Goal: Transaction & Acquisition: Purchase product/service

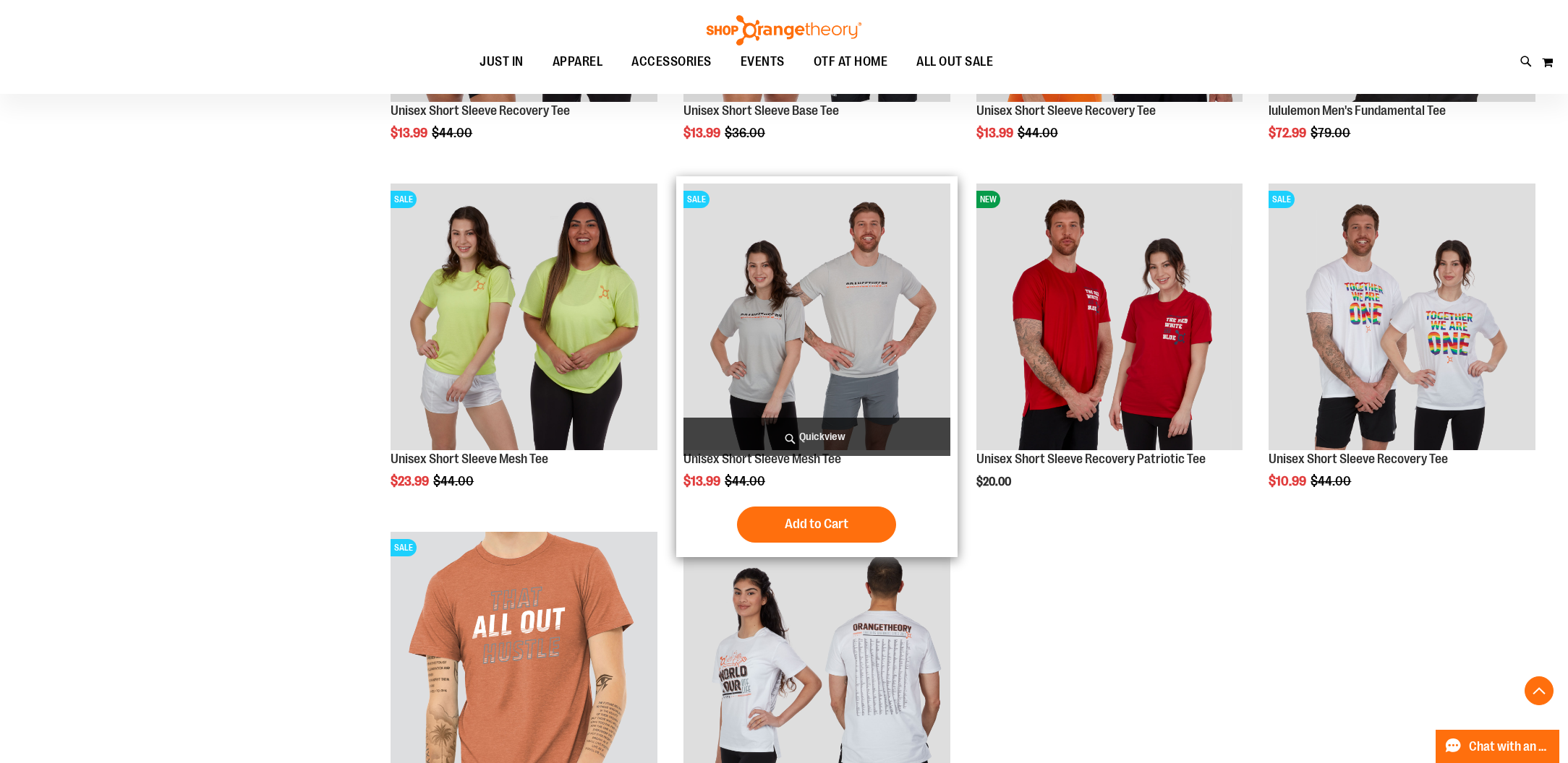
scroll to position [1386, 0]
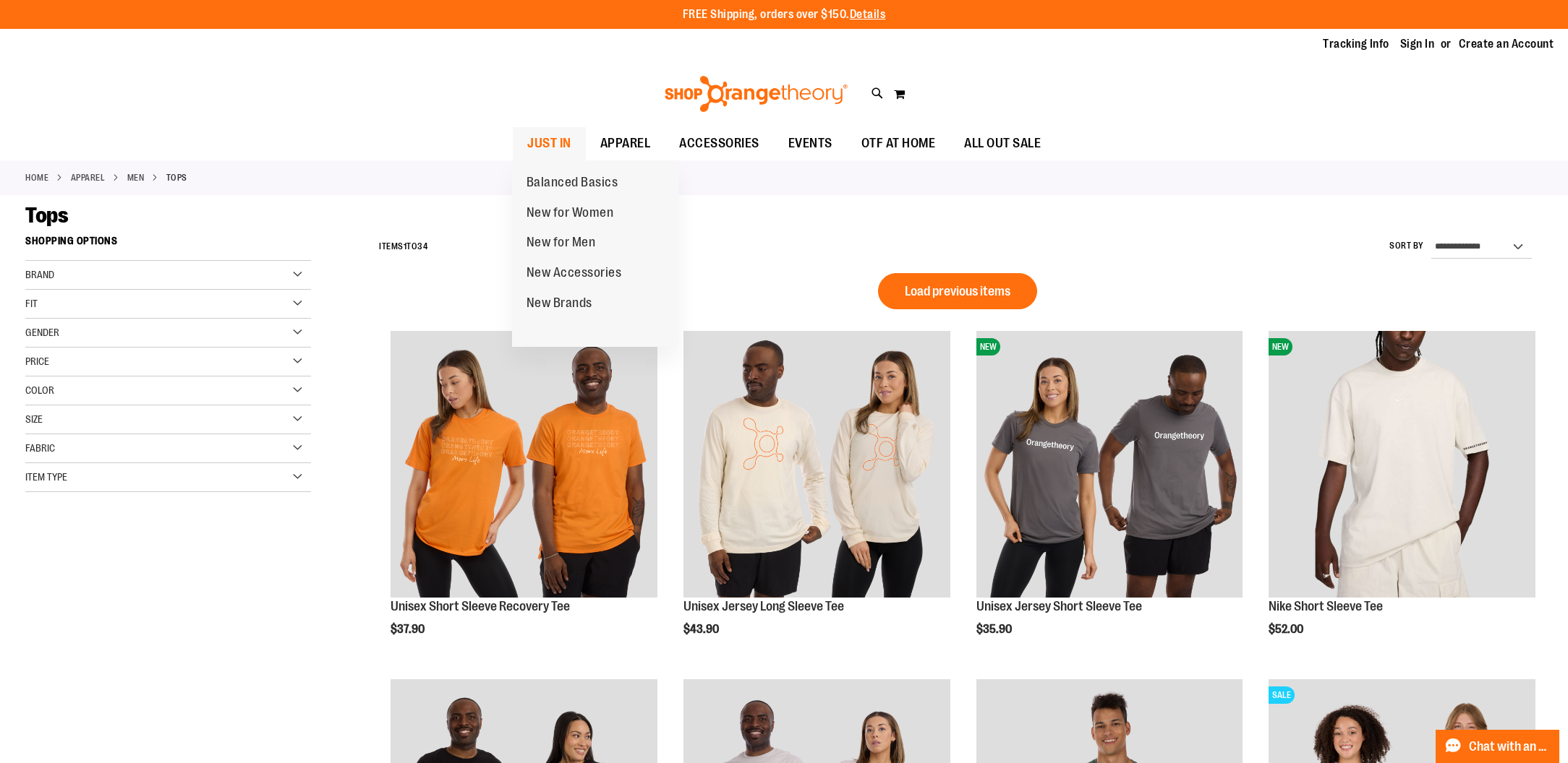
click at [574, 141] on span at bounding box center [581, 140] width 15 height 8
click at [579, 240] on span "New for Men" at bounding box center [561, 243] width 69 height 18
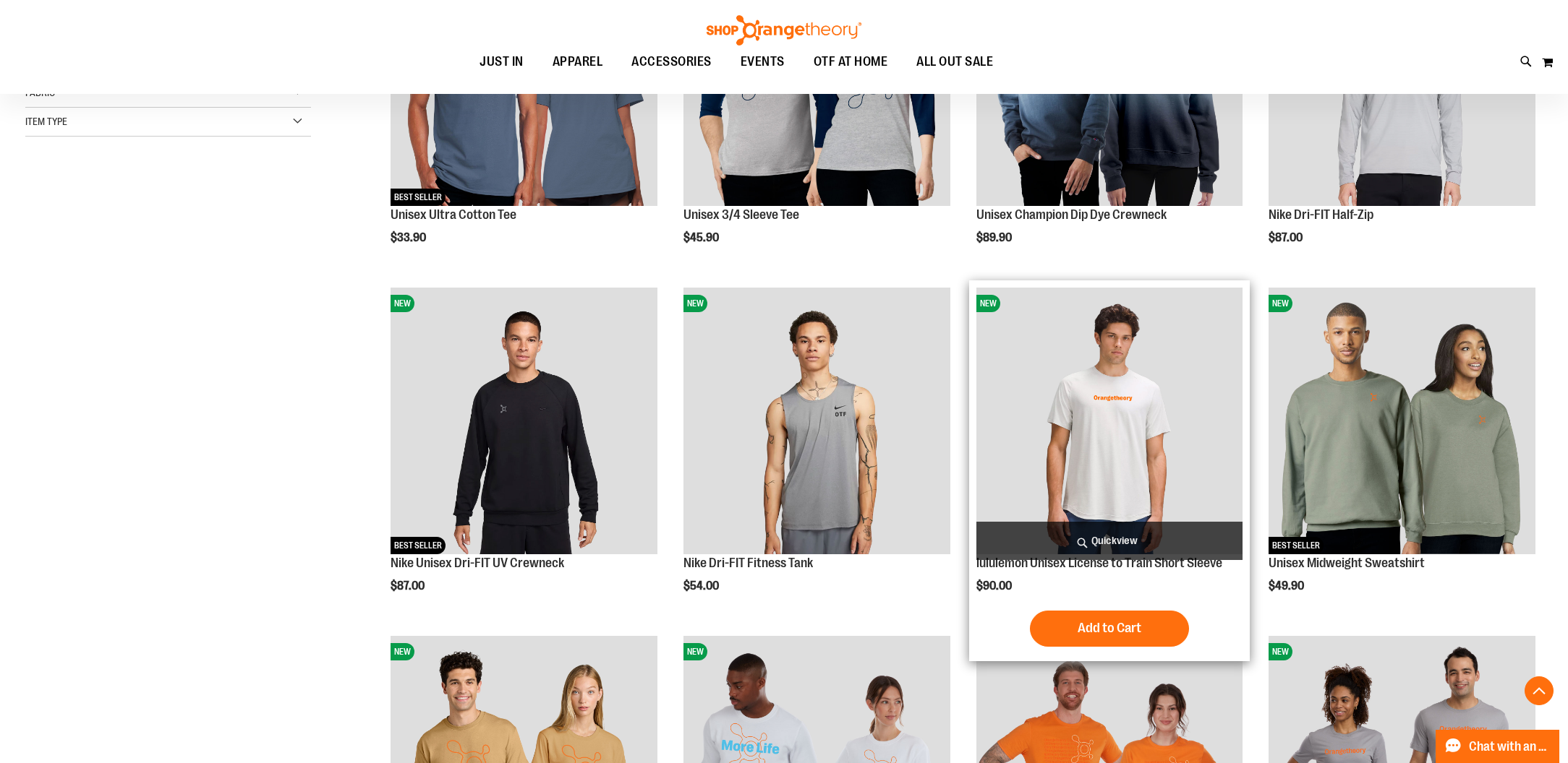
scroll to position [373, 0]
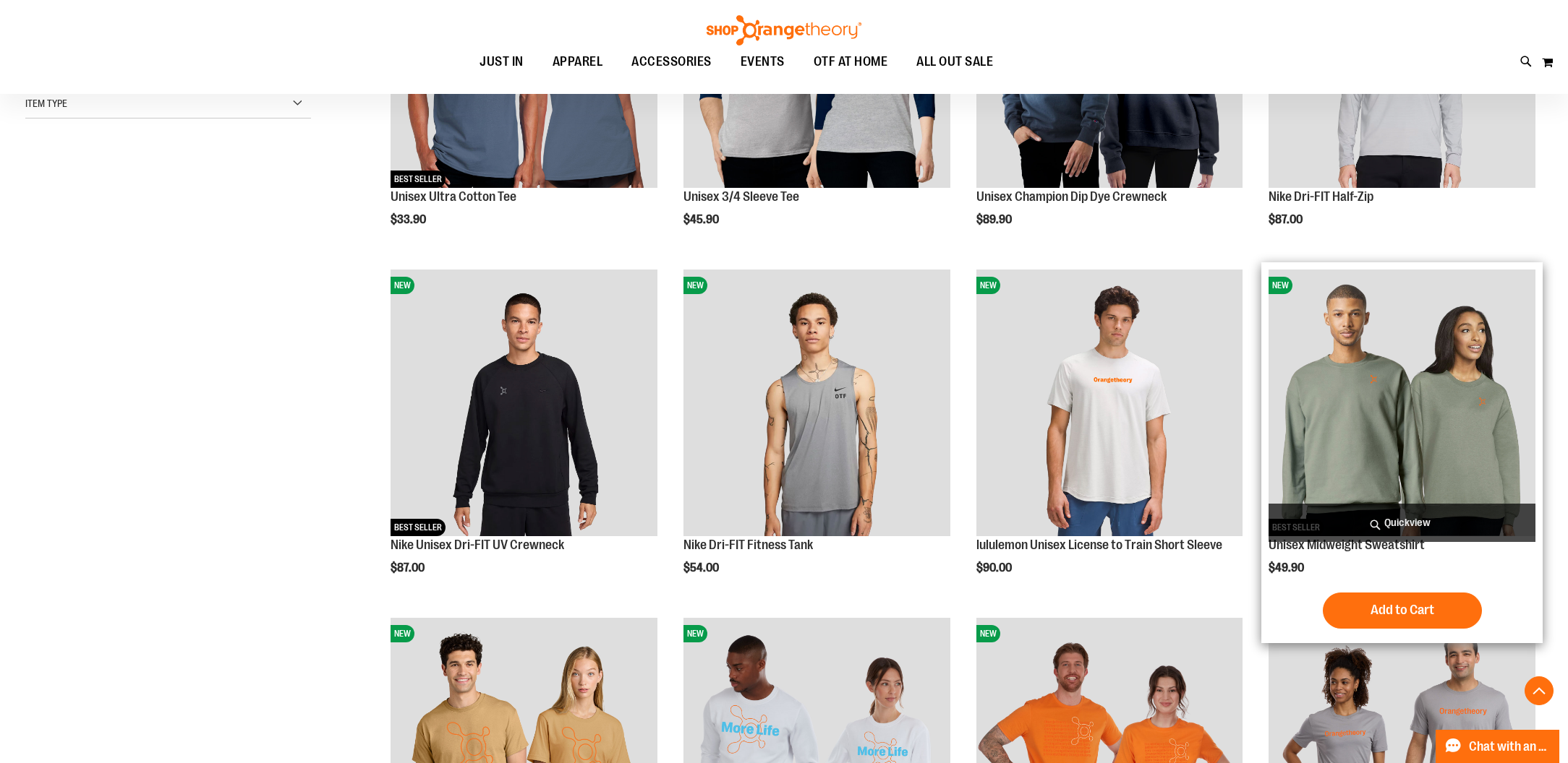
click at [1337, 466] on img "product" at bounding box center [1402, 403] width 267 height 267
click at [1370, 602] on span "Add to Cart" at bounding box center [1402, 610] width 64 height 16
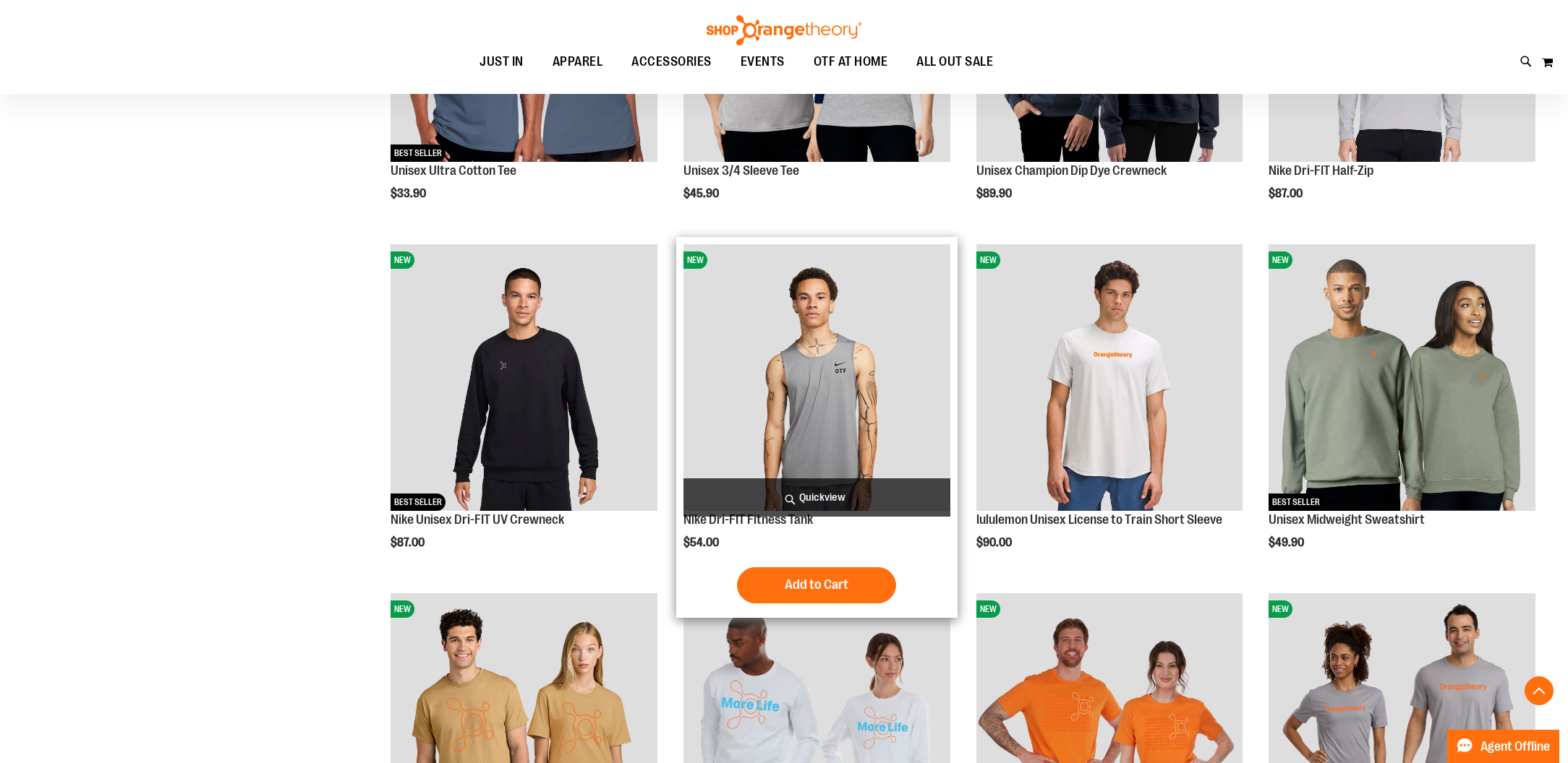
scroll to position [413, 0]
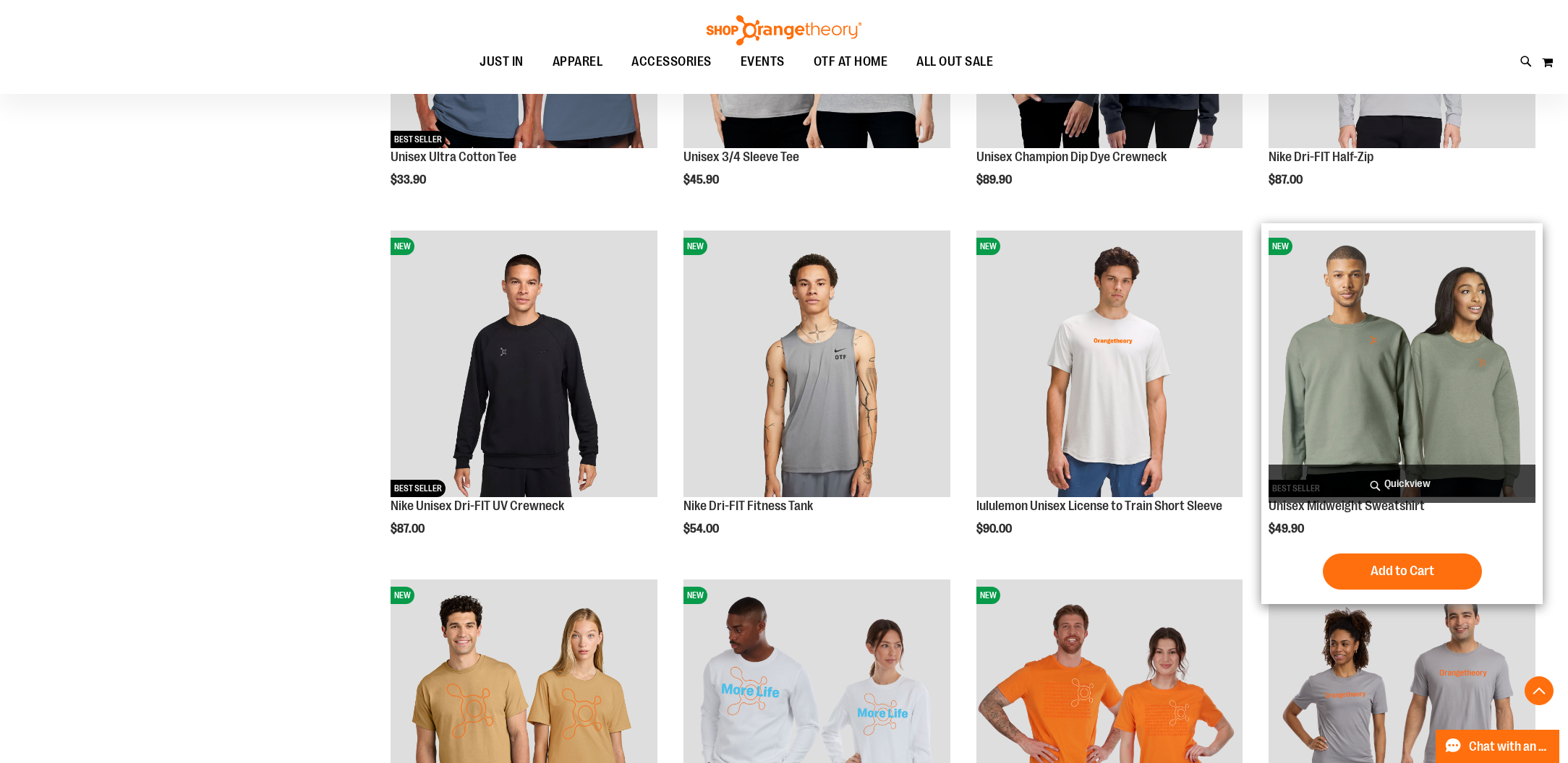
click at [1401, 501] on span "Quickview" at bounding box center [1402, 483] width 267 height 38
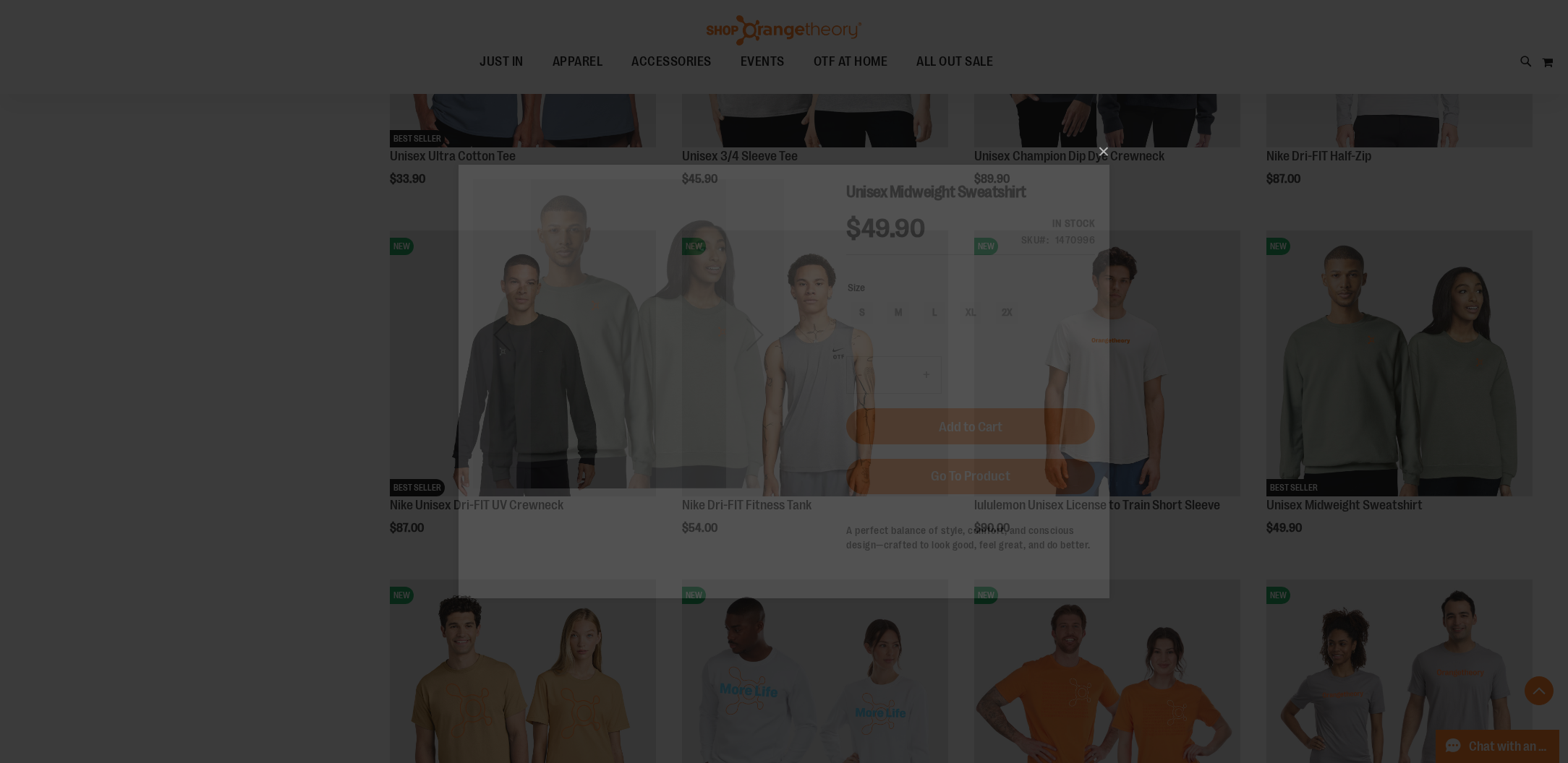
scroll to position [0, 0]
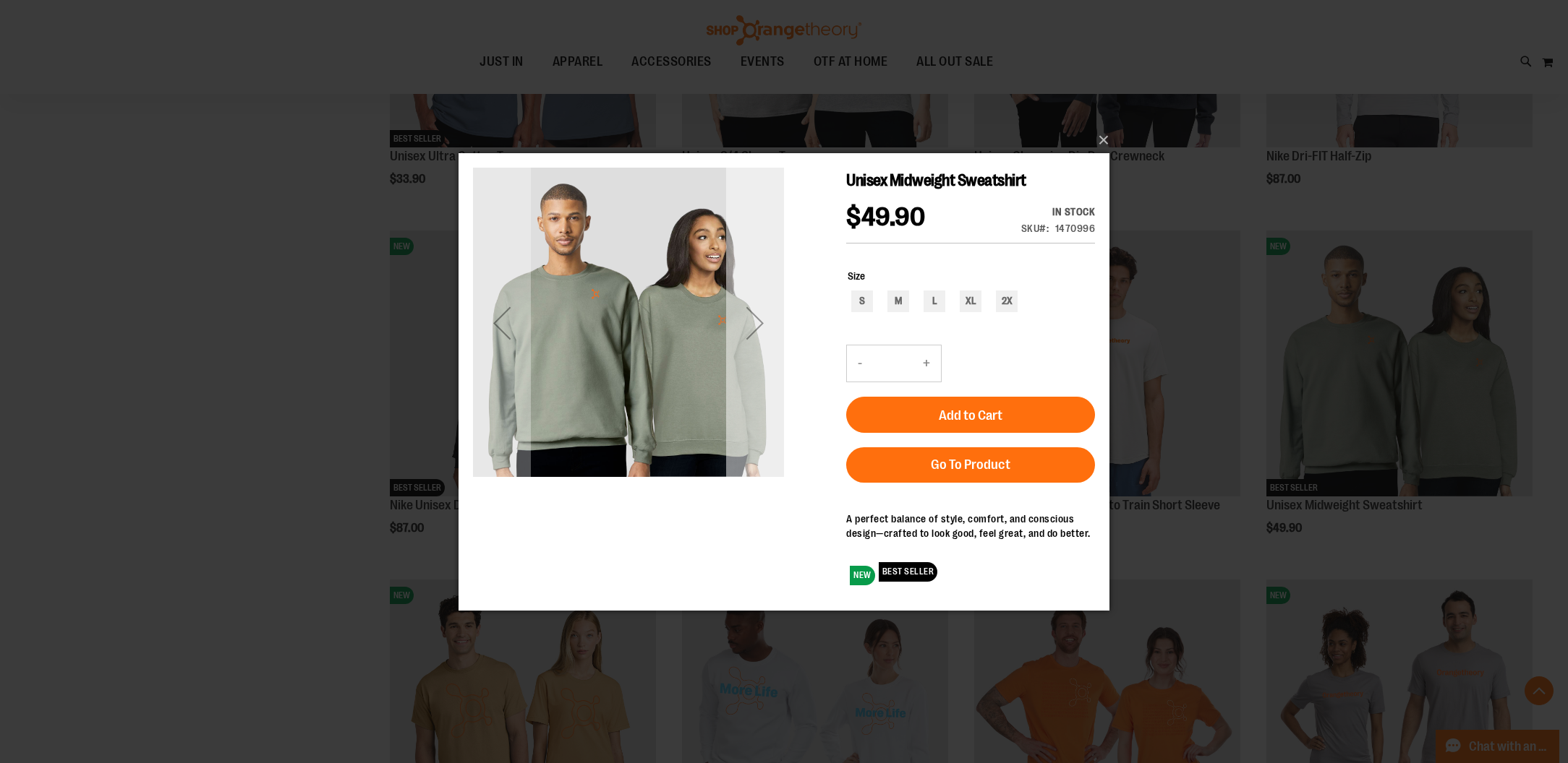
click at [736, 338] on div "Next" at bounding box center [755, 323] width 58 height 58
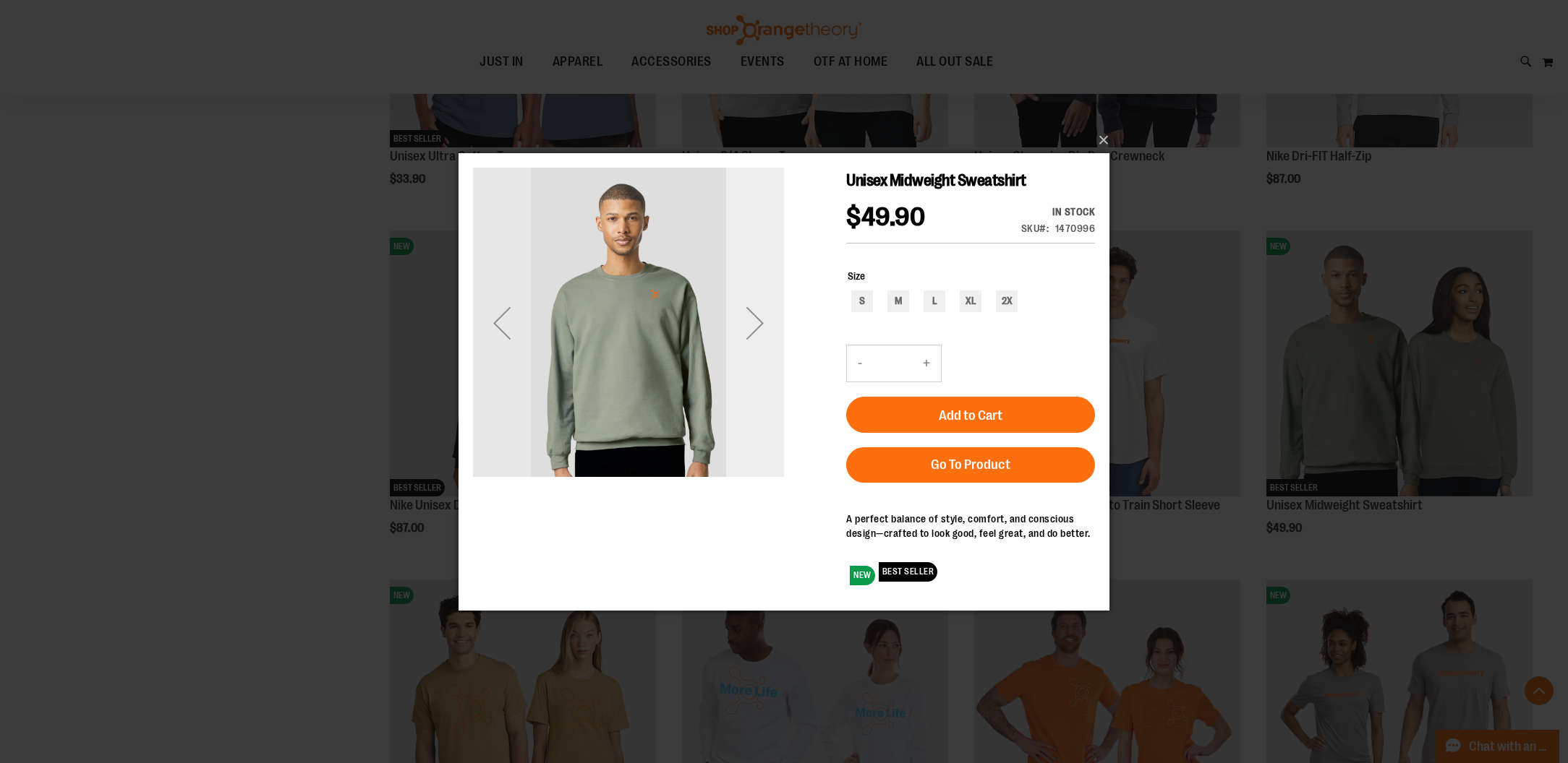
click at [736, 338] on div "Next" at bounding box center [755, 323] width 58 height 58
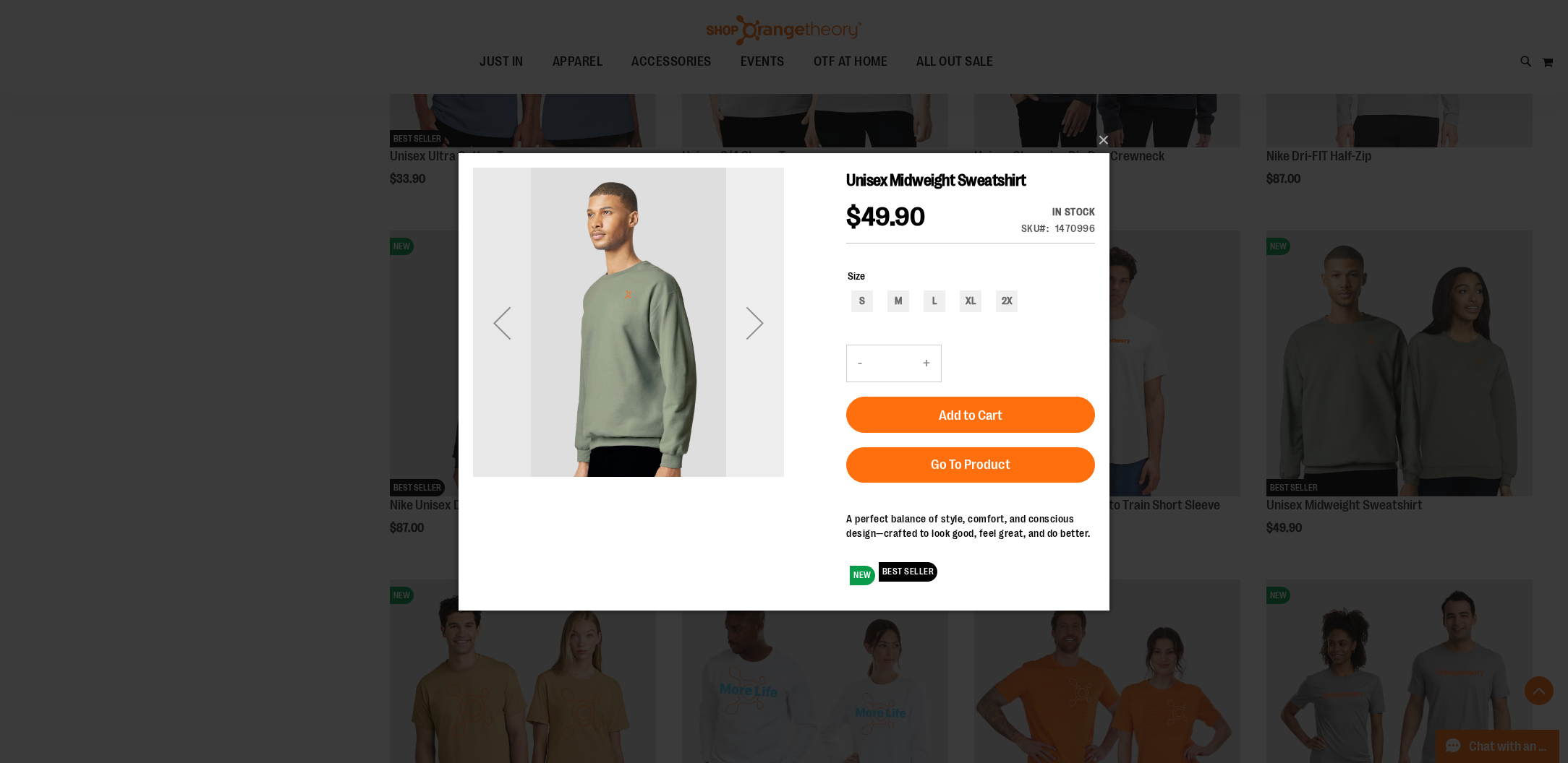
click at [736, 338] on div "Next" at bounding box center [755, 323] width 58 height 58
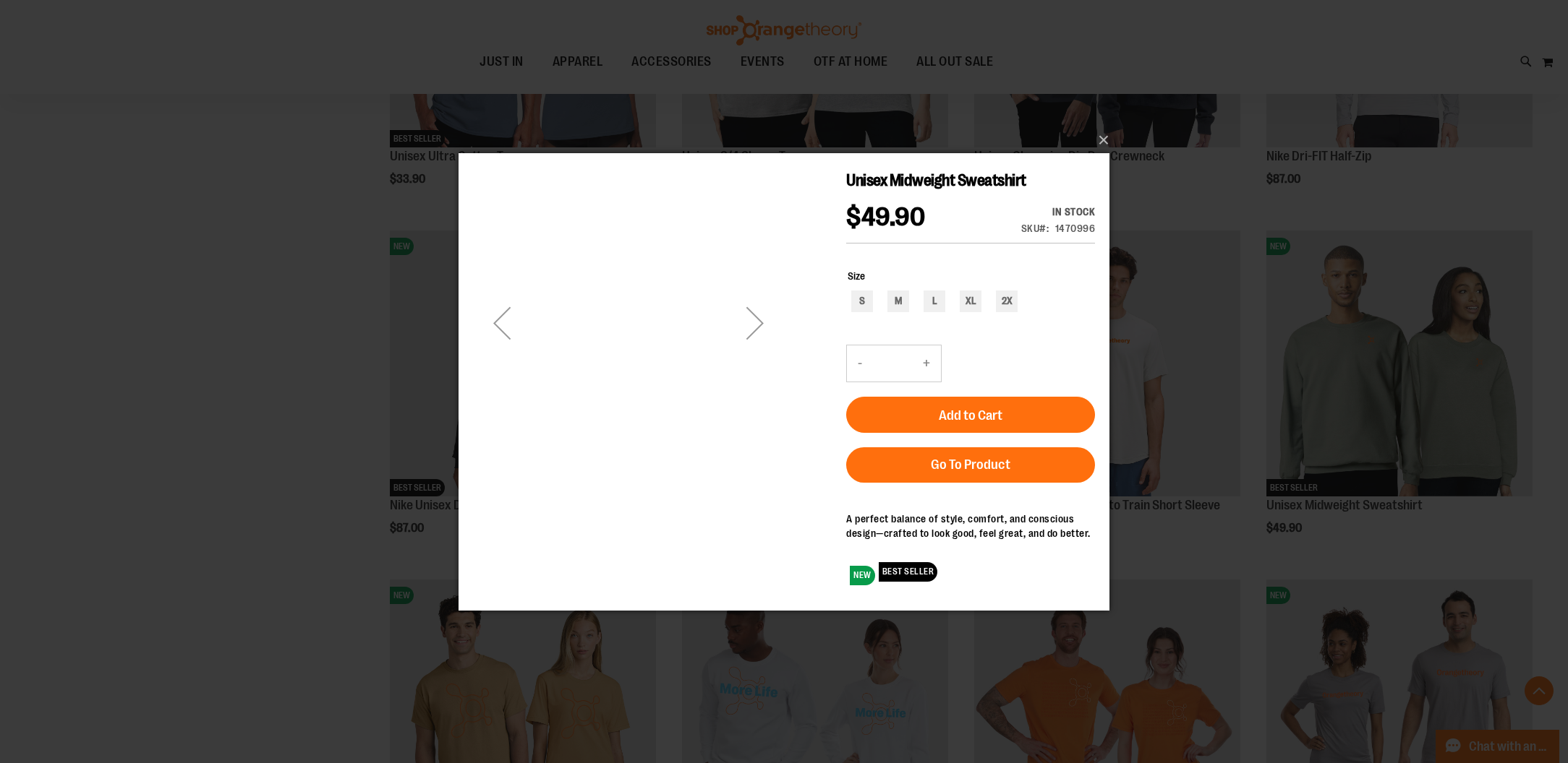
click at [736, 338] on div "Next" at bounding box center [755, 323] width 58 height 58
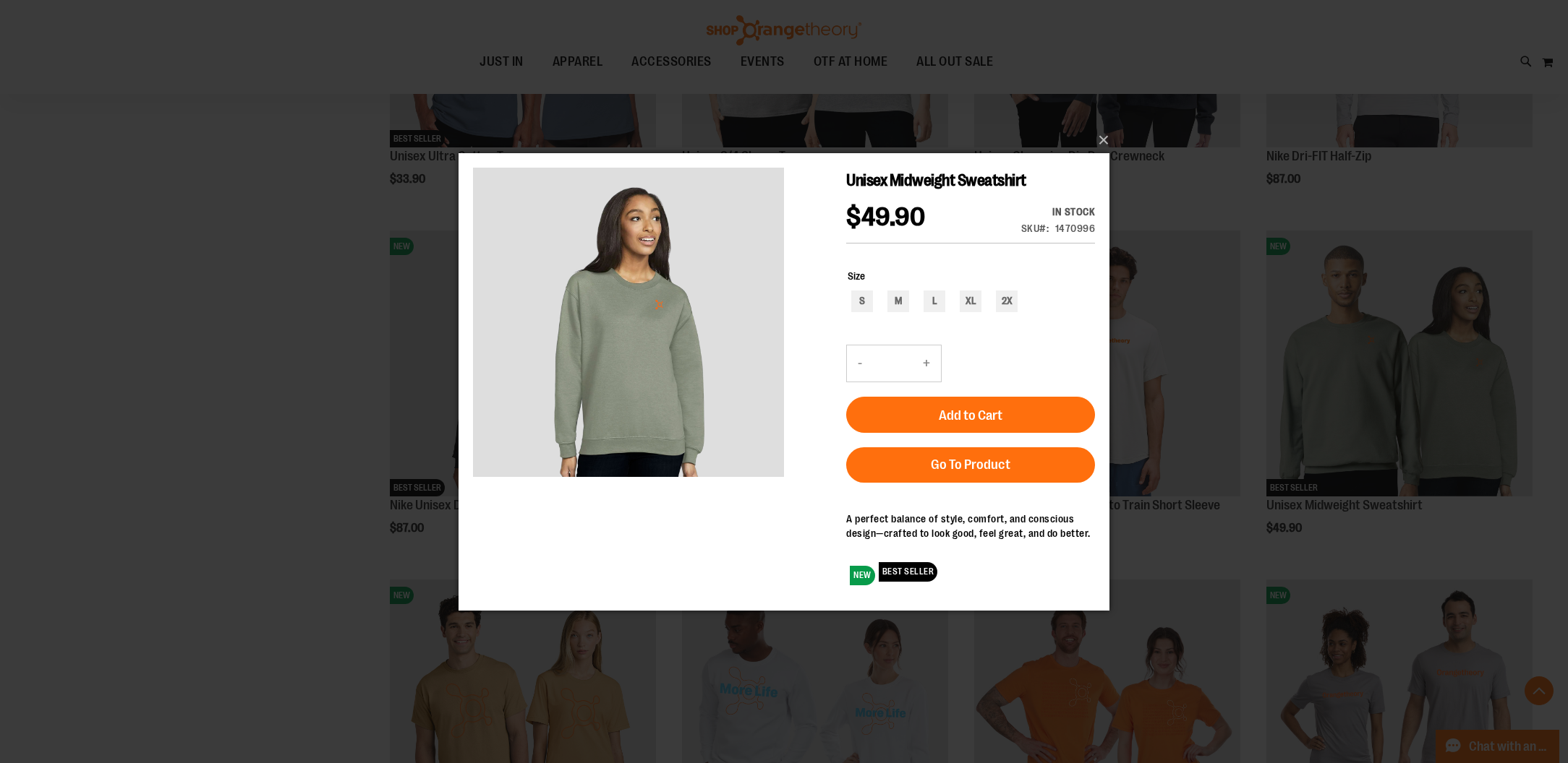
click at [431, 270] on div "×" at bounding box center [784, 381] width 1568 height 763
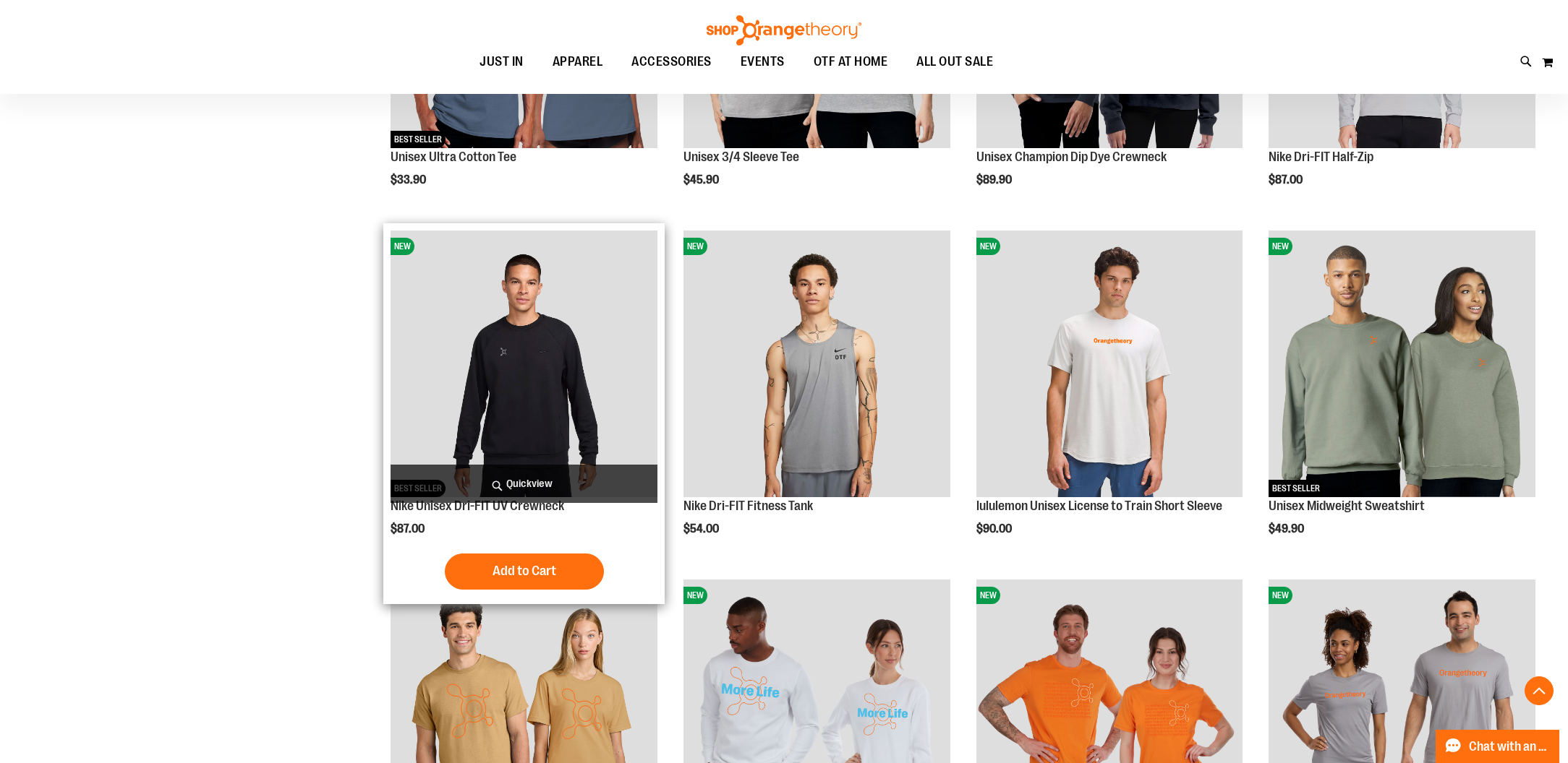
click at [447, 272] on img "product" at bounding box center [524, 364] width 267 height 267
click at [535, 349] on img "product" at bounding box center [524, 364] width 267 height 267
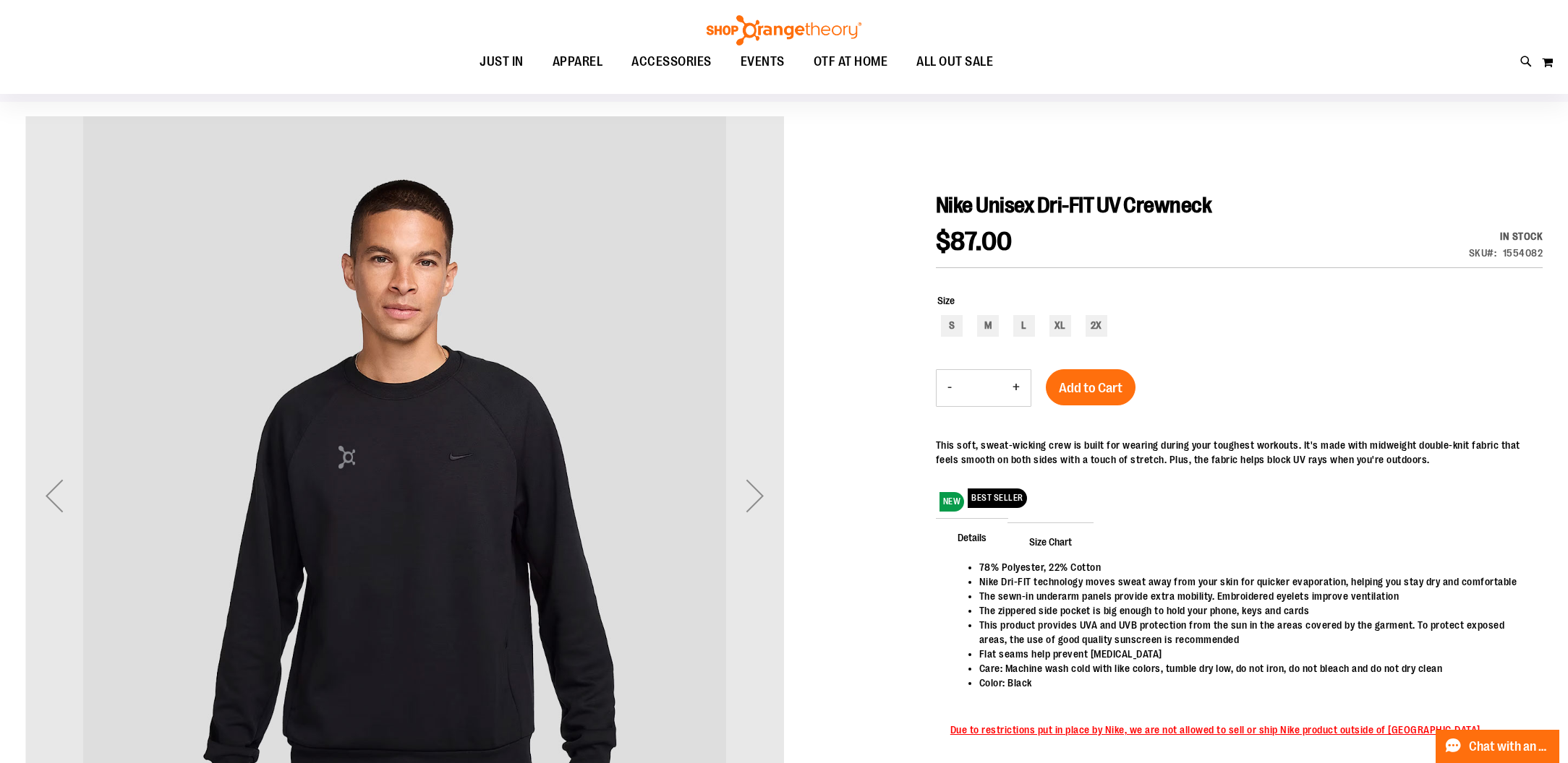
scroll to position [184, 0]
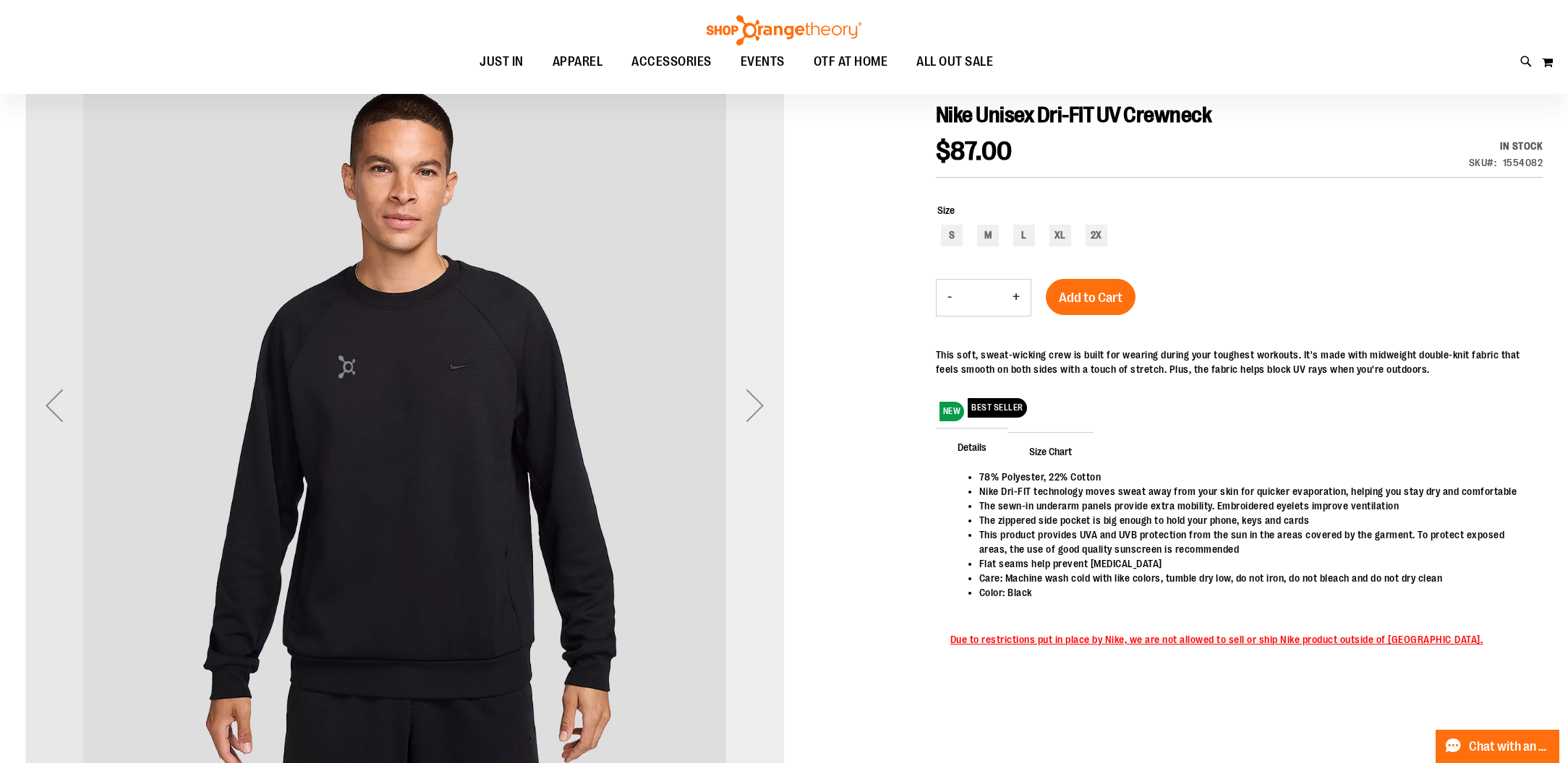
click at [756, 408] on div "Next" at bounding box center [755, 405] width 58 height 58
